Goal: Task Accomplishment & Management: Manage account settings

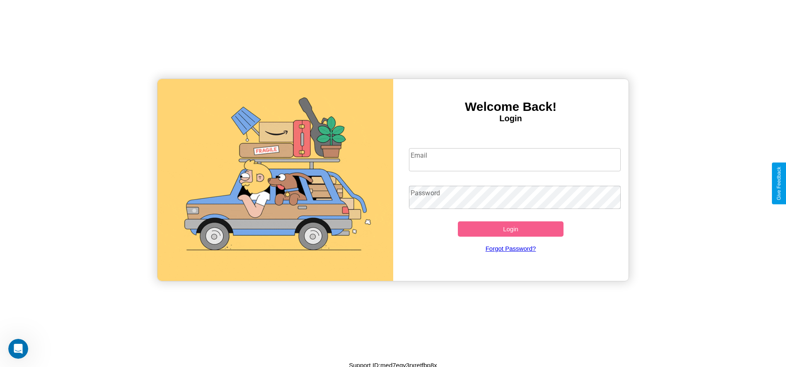
click at [514, 159] on input "Email" at bounding box center [515, 159] width 212 height 23
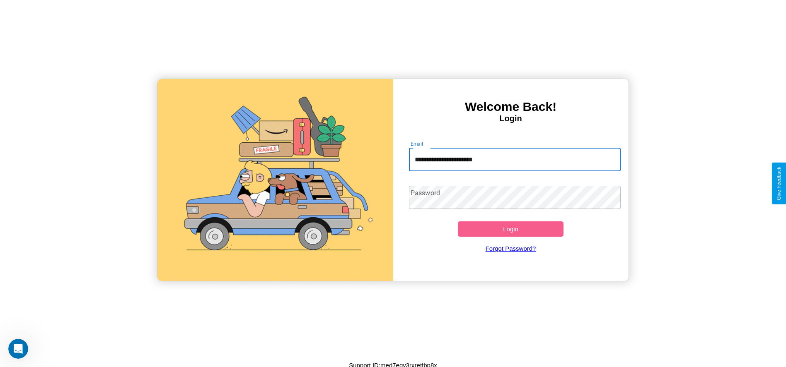
type input "**********"
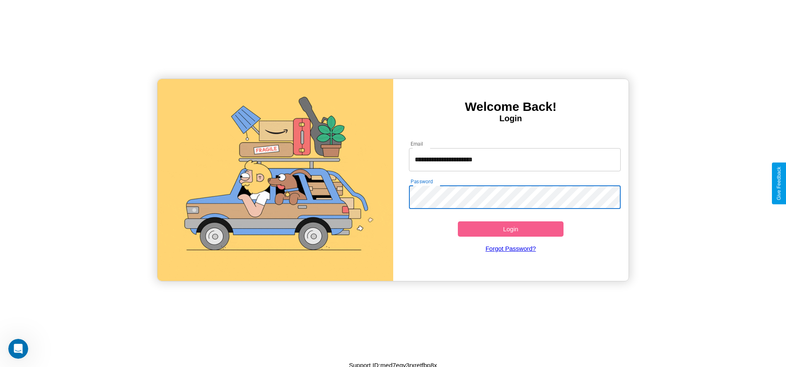
click at [510, 229] on button "Login" at bounding box center [511, 229] width 106 height 15
